Goal: Information Seeking & Learning: Check status

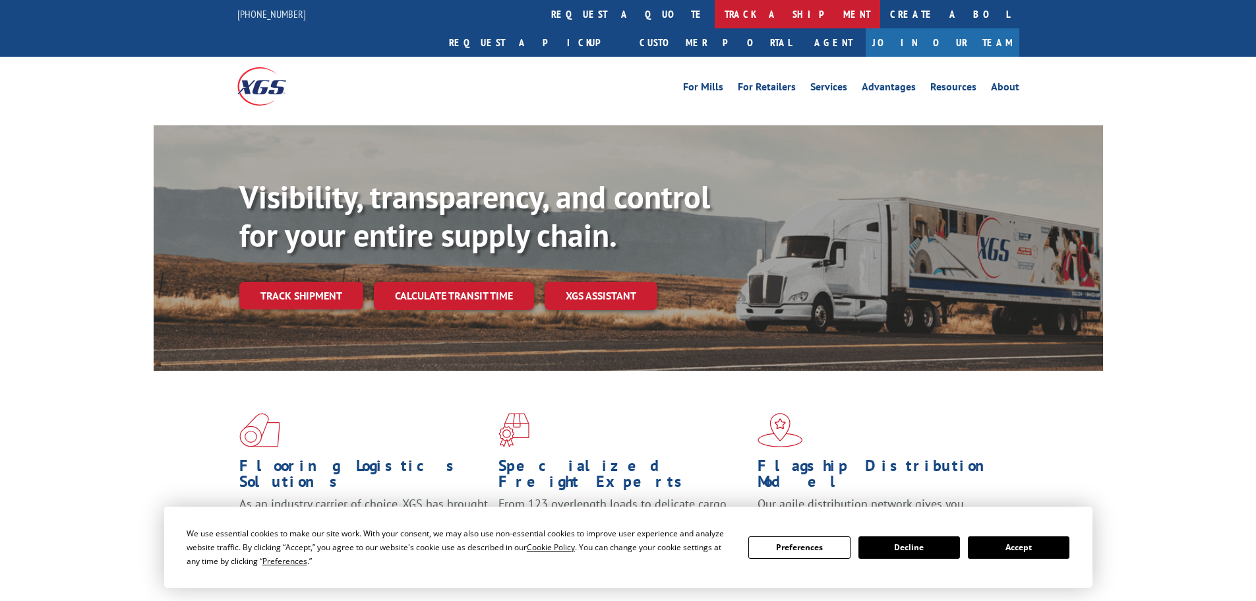
click at [715, 6] on link "track a shipment" at bounding box center [798, 14] width 166 height 28
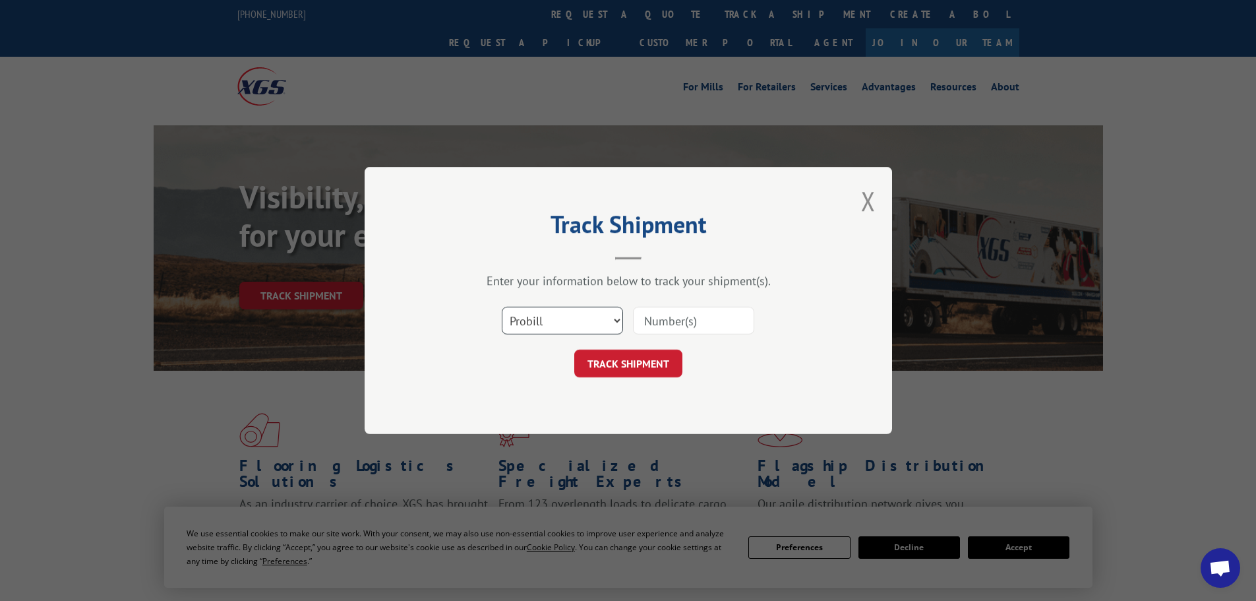
click at [615, 315] on select "Select category... Probill BOL PO" at bounding box center [562, 321] width 121 height 28
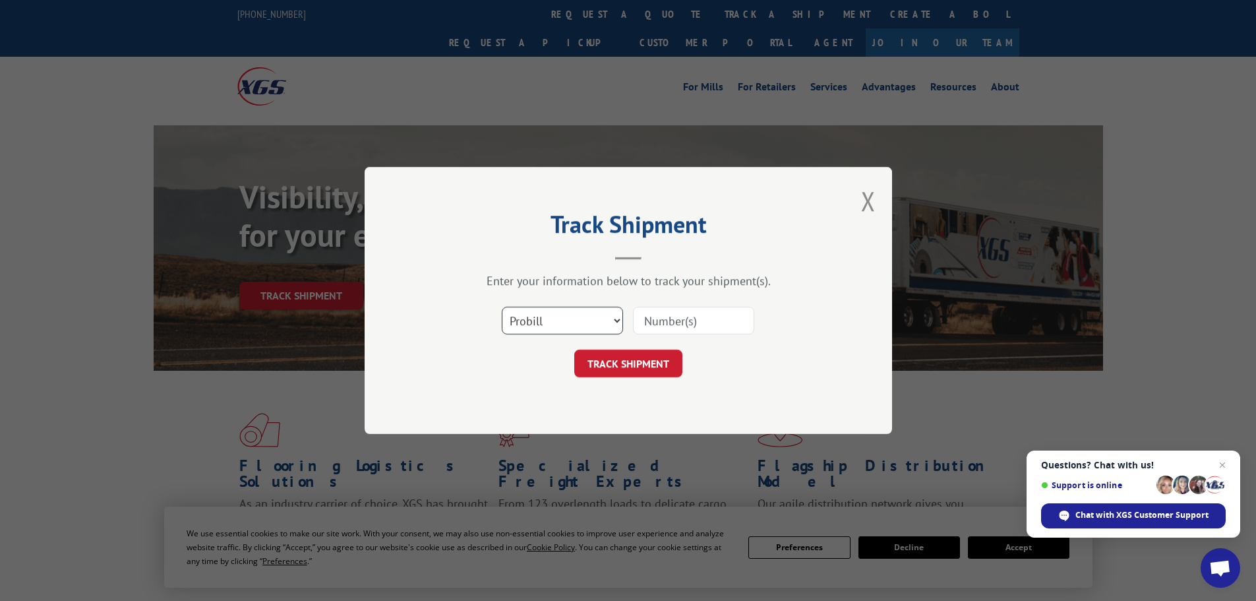
select select "po"
click at [502, 307] on select "Select category... Probill BOL PO" at bounding box center [562, 321] width 121 height 28
paste input "23517190"
type input "23517190"
click at [650, 357] on button "TRACK SHIPMENT" at bounding box center [628, 364] width 108 height 28
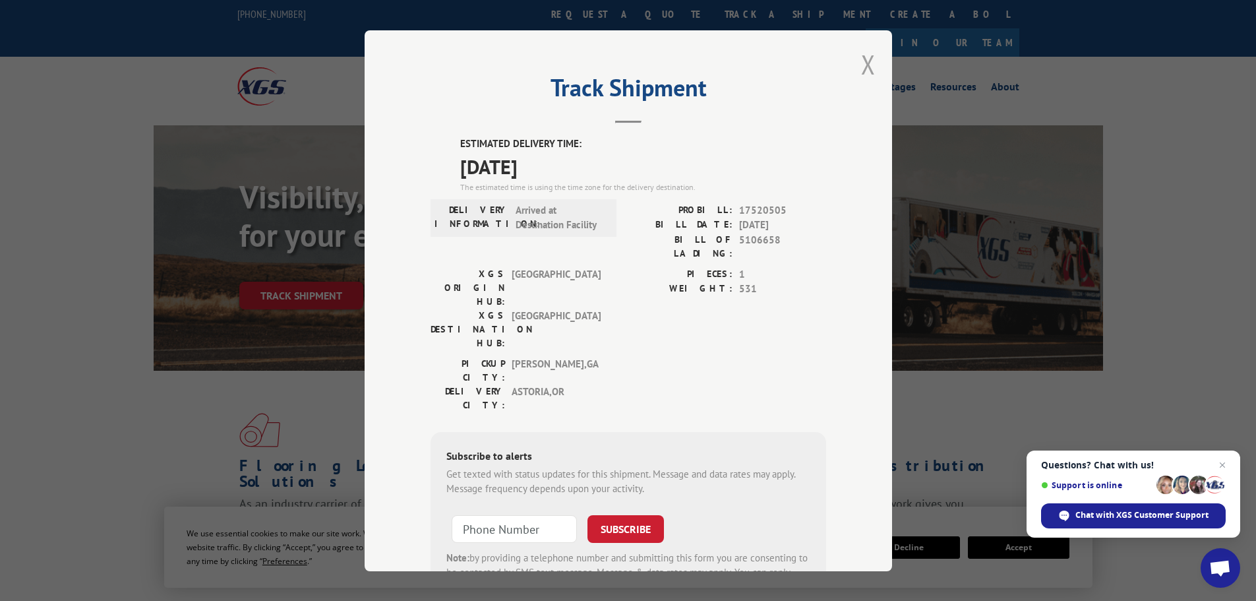
click at [861, 61] on button "Close modal" at bounding box center [868, 64] width 15 height 35
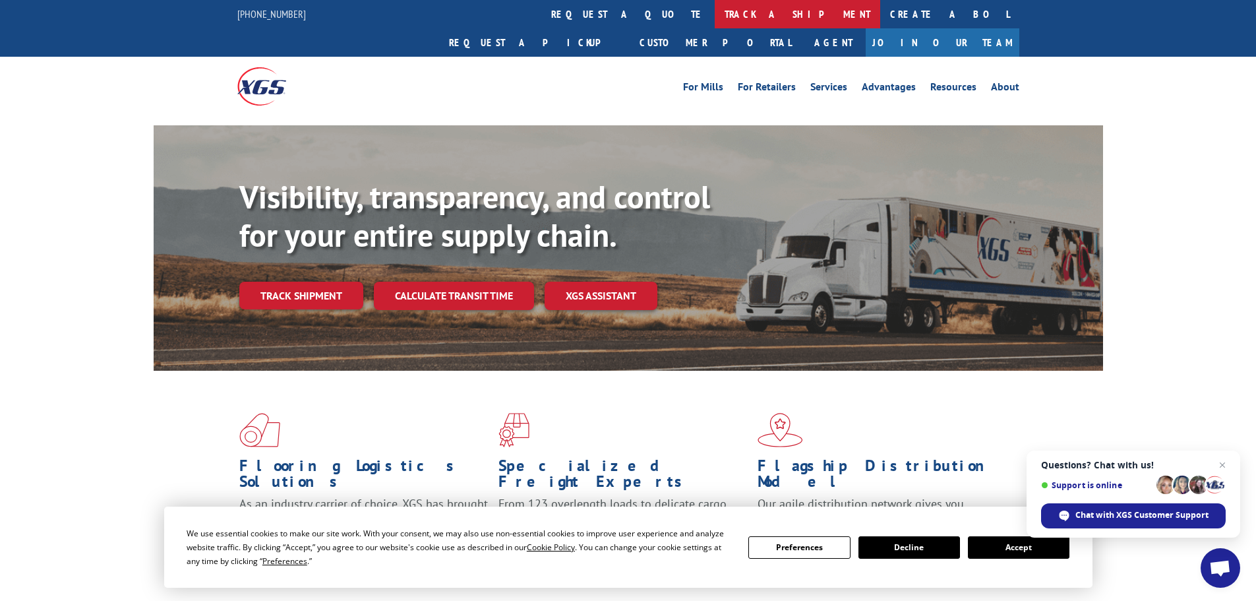
click at [715, 9] on link "track a shipment" at bounding box center [798, 14] width 166 height 28
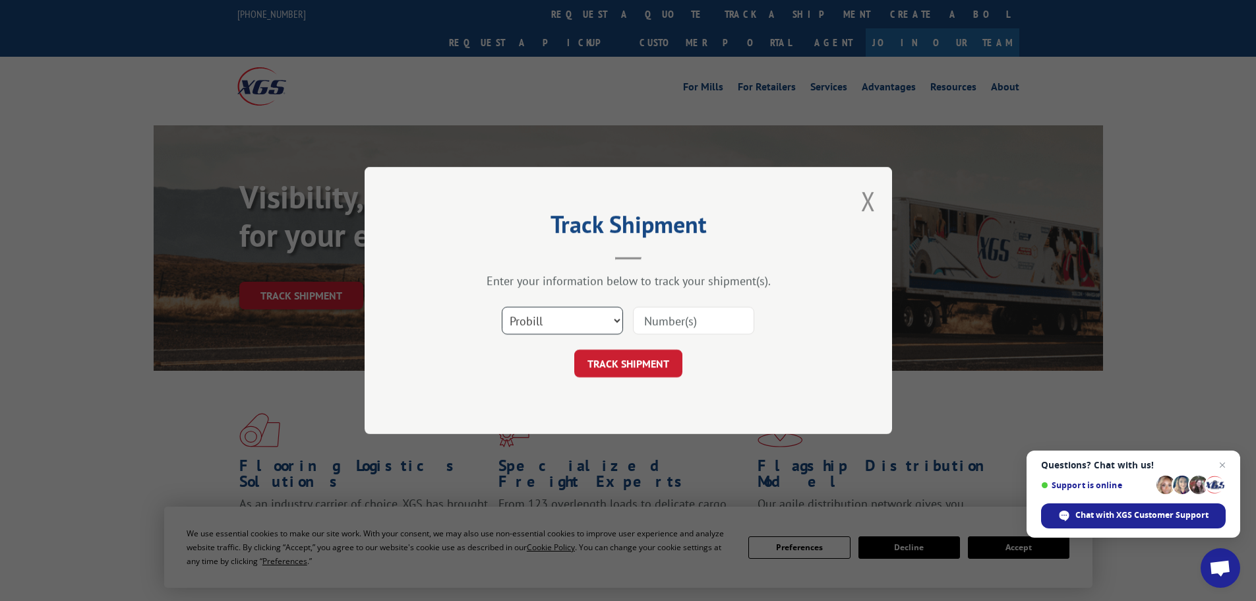
click at [617, 319] on select "Select category... Probill BOL PO" at bounding box center [562, 321] width 121 height 28
select select "po"
click at [502, 307] on select "Select category... Probill BOL PO" at bounding box center [562, 321] width 121 height 28
paste input "23517191"
type input "23517191"
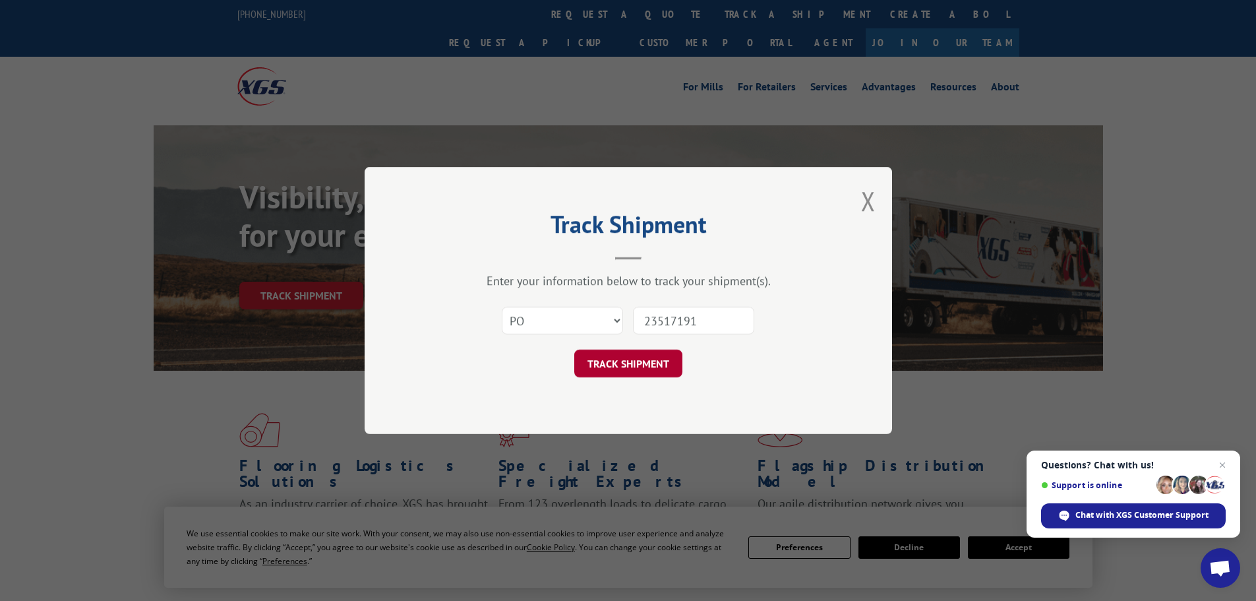
click at [657, 364] on button "TRACK SHIPMENT" at bounding box center [628, 364] width 108 height 28
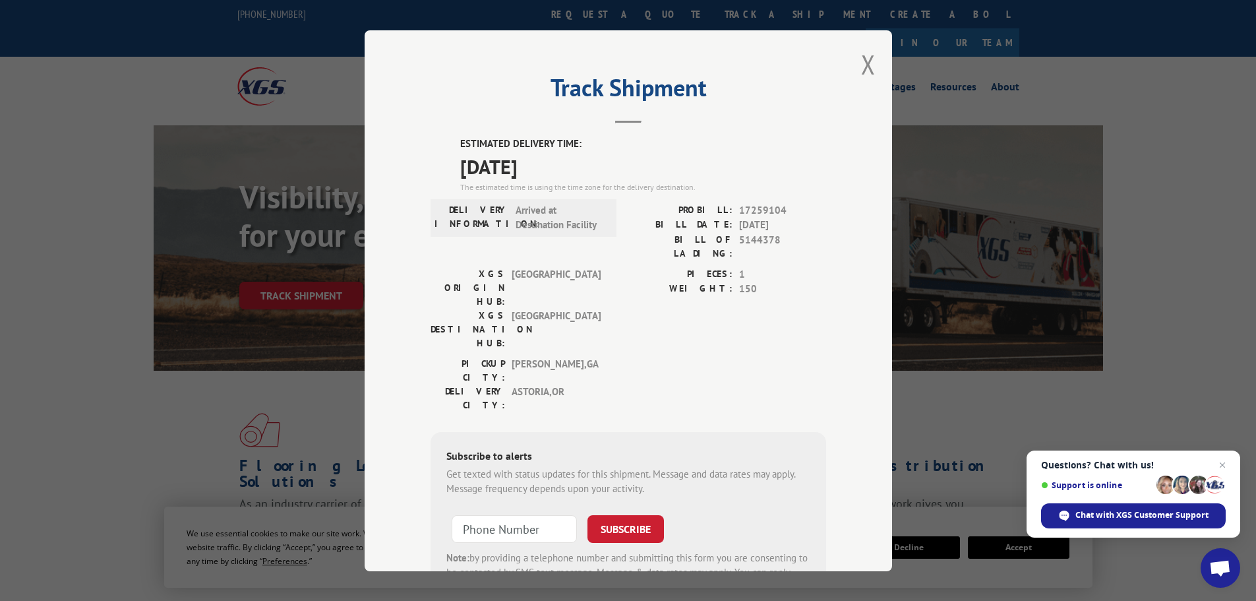
click at [870, 65] on div "Track Shipment ESTIMATED DELIVERY TIME: 09/09/2025 The estimated time is using …" at bounding box center [629, 300] width 528 height 541
click at [861, 62] on button "Close modal" at bounding box center [868, 64] width 15 height 35
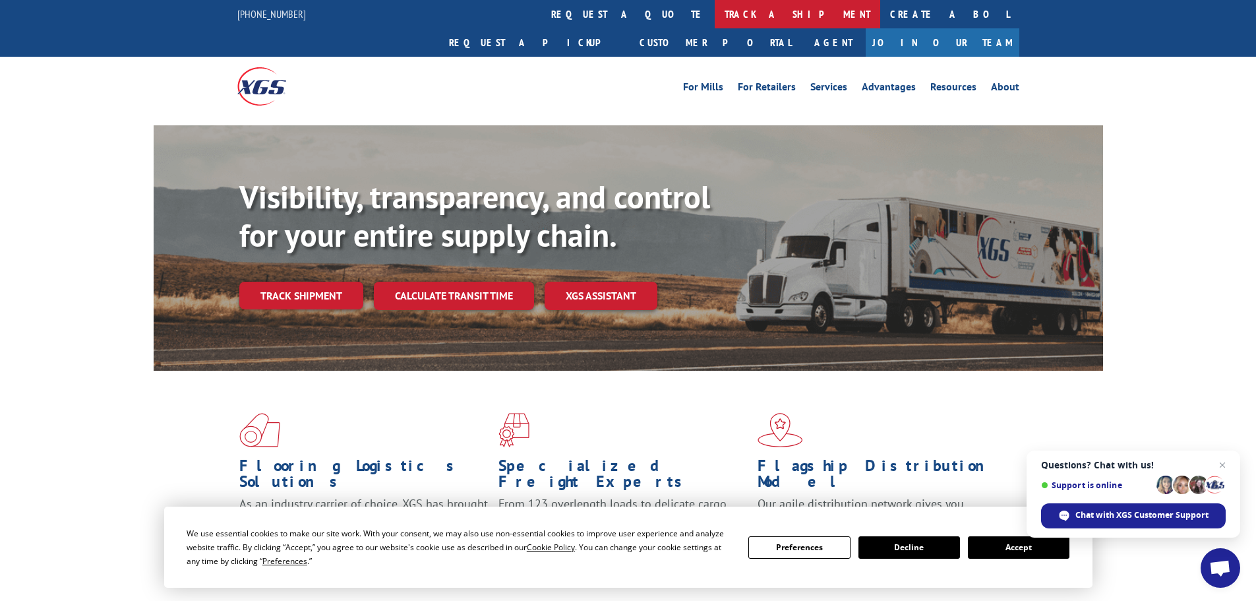
click at [715, 13] on link "track a shipment" at bounding box center [798, 14] width 166 height 28
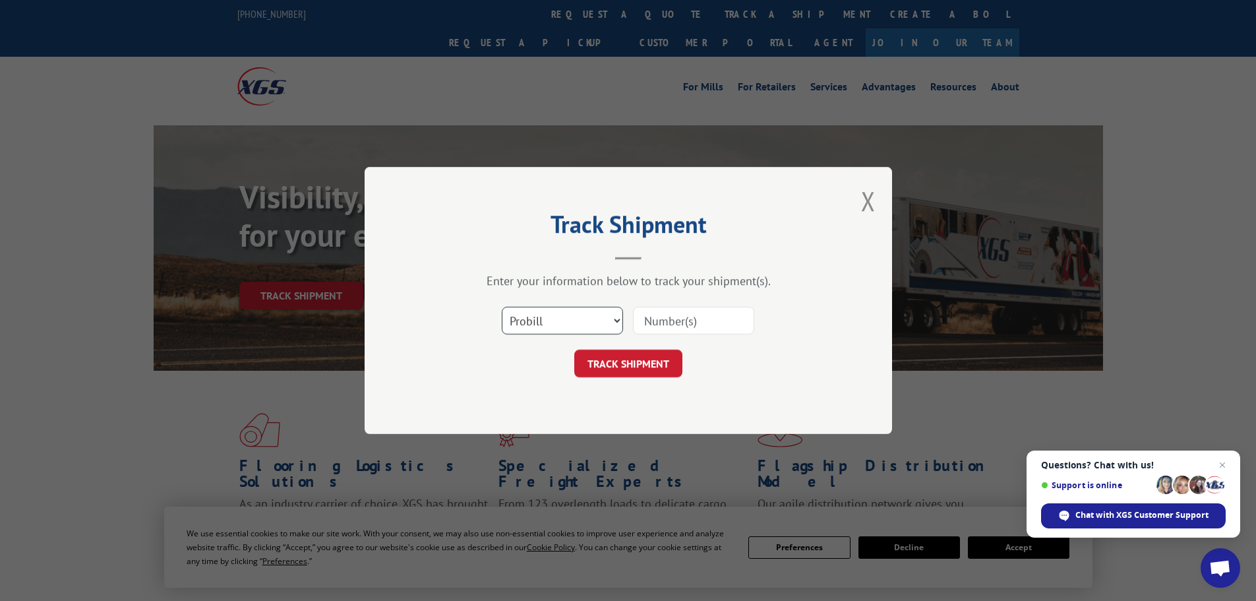
click at [621, 320] on select "Select category... Probill BOL PO" at bounding box center [562, 321] width 121 height 28
select select "po"
click at [502, 307] on select "Select category... Probill BOL PO" at bounding box center [562, 321] width 121 height 28
paste input "23517088"
type input "23517088"
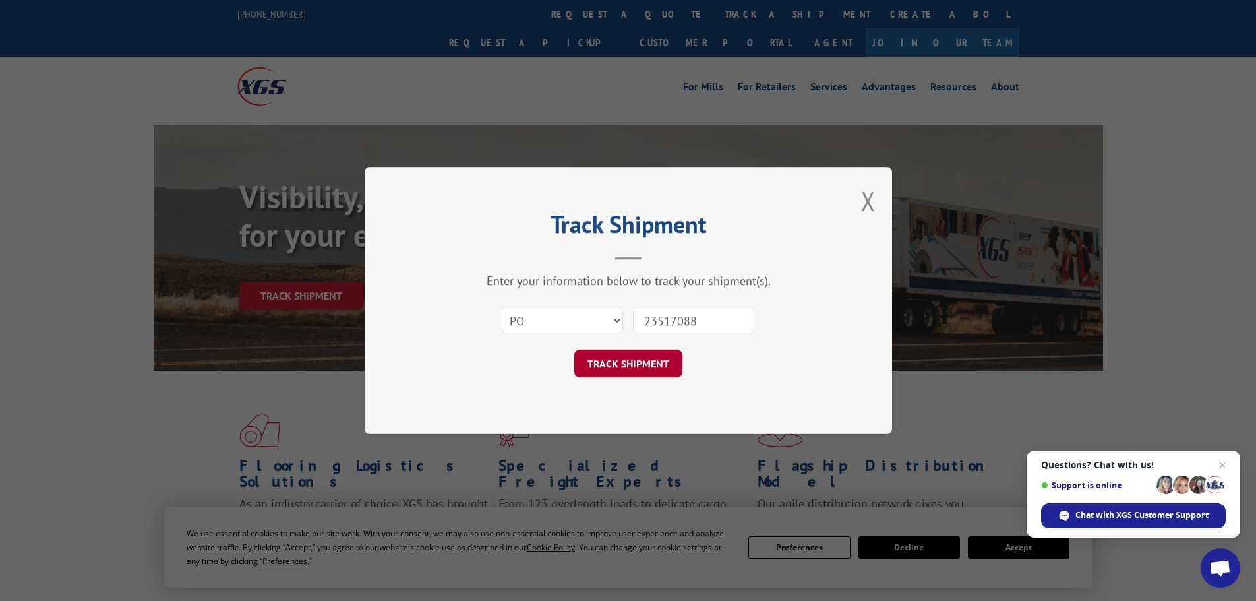
click at [628, 361] on button "TRACK SHIPMENT" at bounding box center [628, 364] width 108 height 28
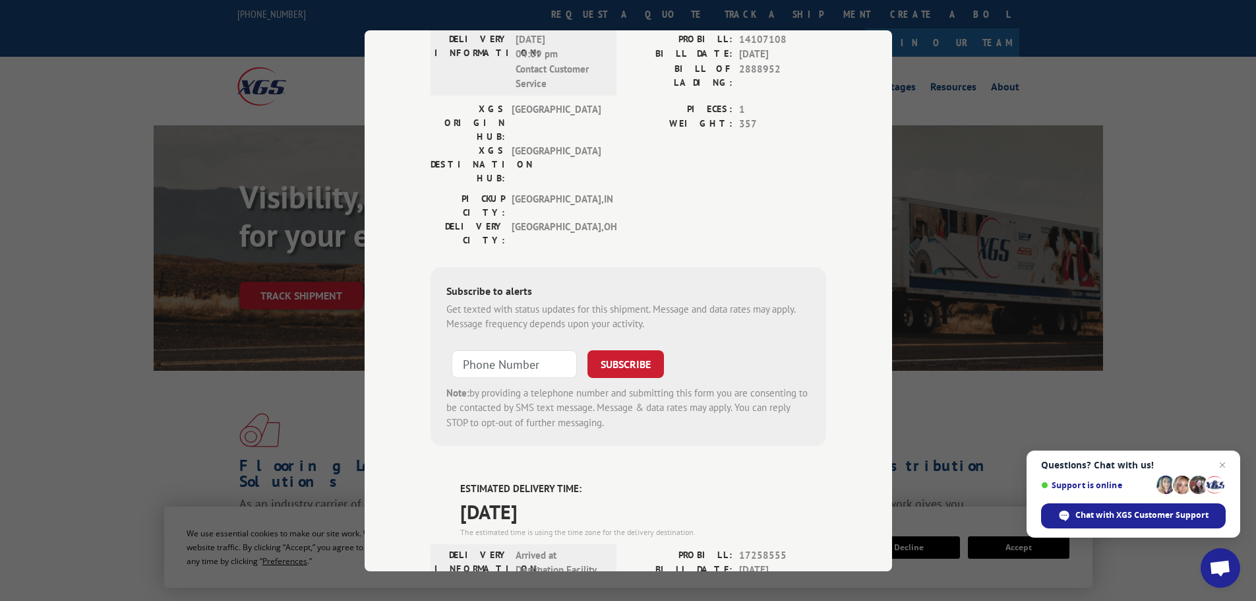
scroll to position [132, 0]
